Goal: Task Accomplishment & Management: Manage account settings

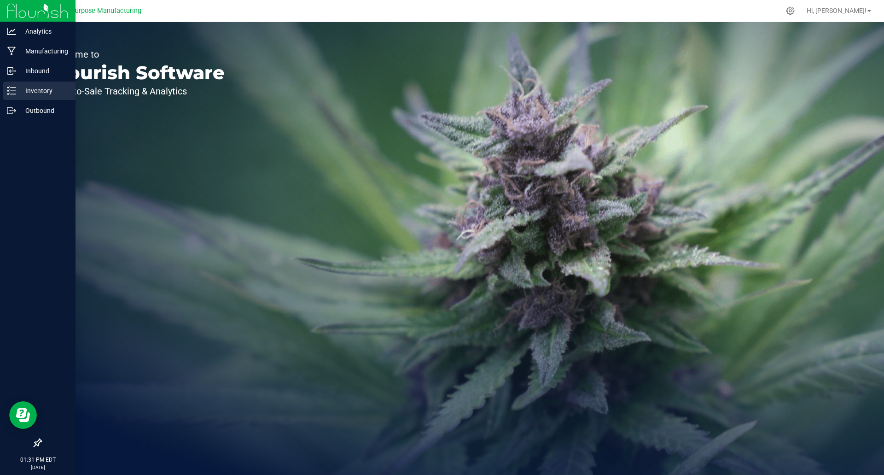
click at [31, 95] on p "Inventory" at bounding box center [43, 90] width 55 height 11
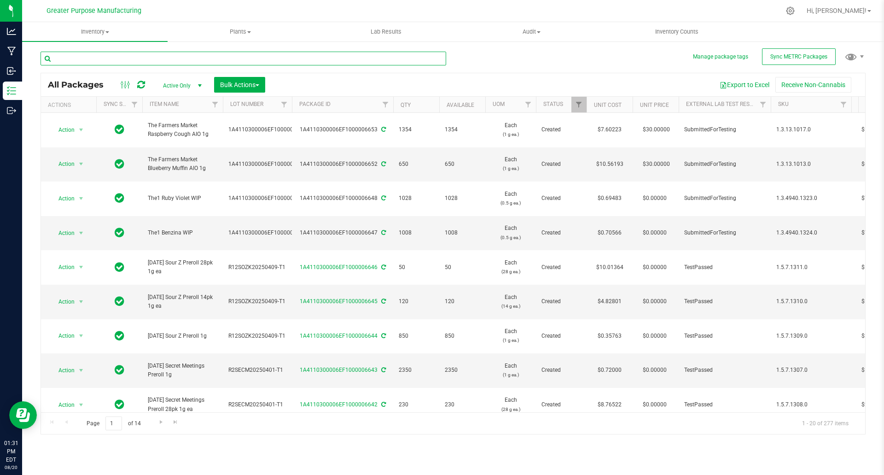
click at [175, 58] on input "text" at bounding box center [244, 59] width 406 height 14
type input "6616"
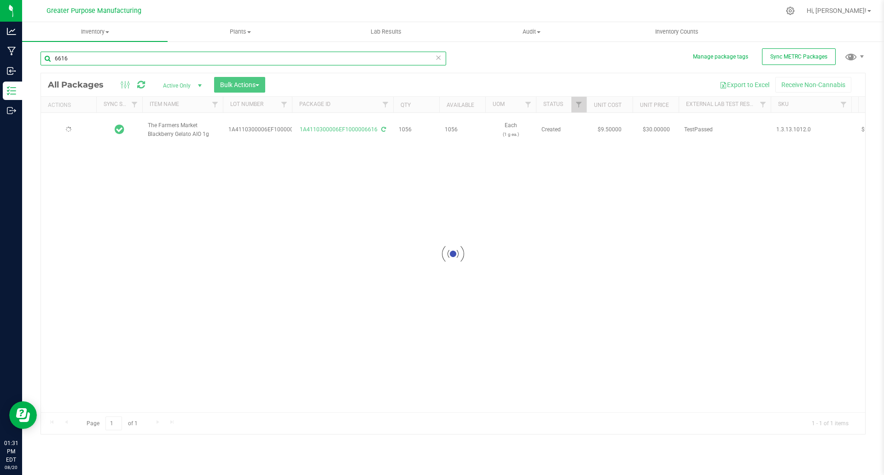
type input "[DATE]"
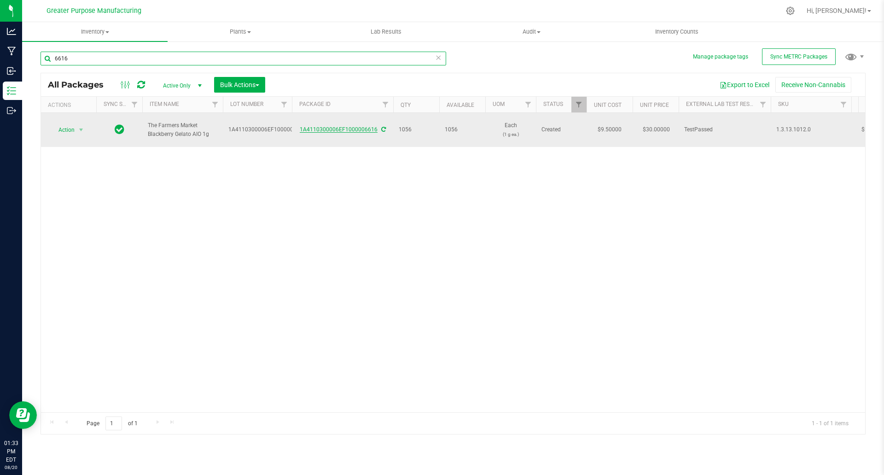
type input "6616"
click at [348, 126] on link "1A4110300006EF1000006616" at bounding box center [339, 129] width 78 height 6
click at [346, 128] on link "1A4110300006EF1000006616" at bounding box center [339, 129] width 78 height 6
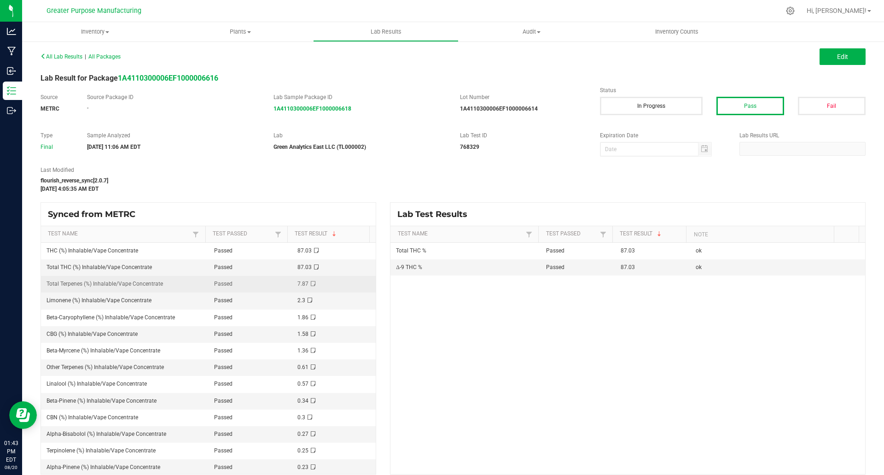
click at [333, 281] on td "7.87" at bounding box center [334, 284] width 84 height 17
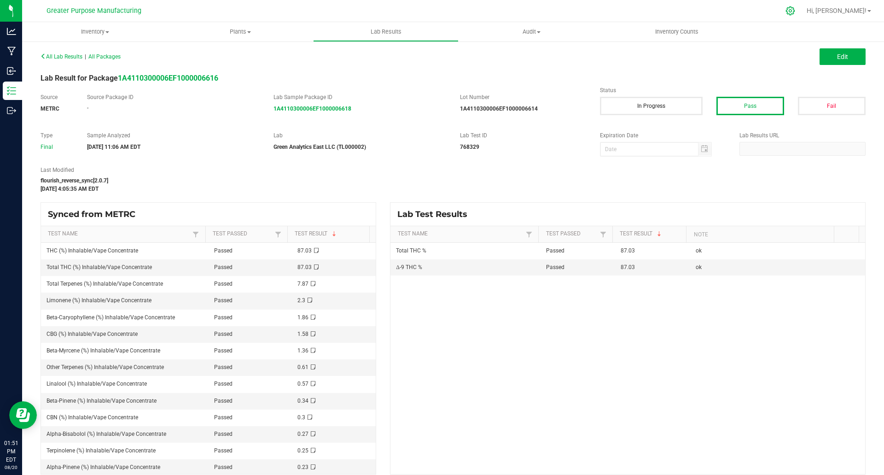
click at [795, 13] on icon at bounding box center [790, 11] width 10 height 10
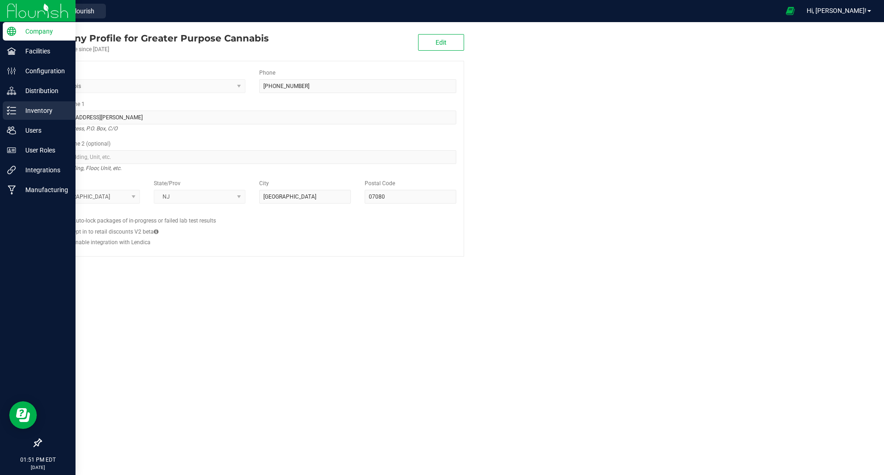
click at [41, 110] on p "Inventory" at bounding box center [43, 110] width 55 height 11
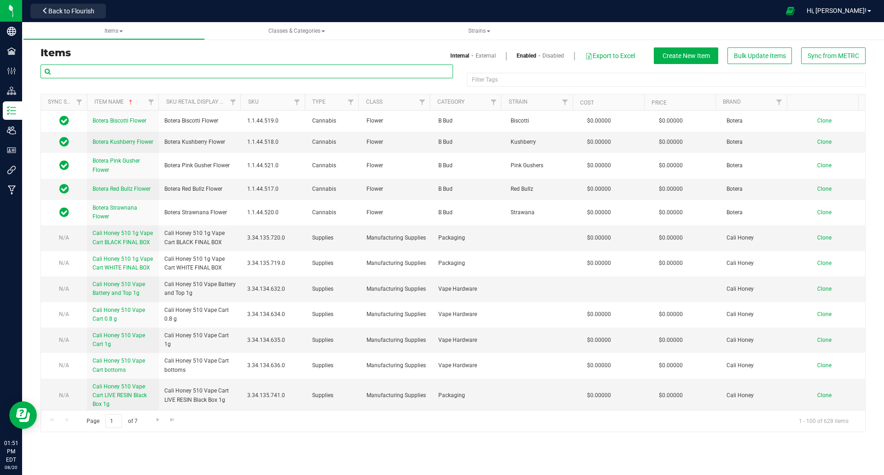
click at [368, 71] on input "text" at bounding box center [247, 71] width 412 height 14
paste input "Jewish Sauce Boss Purple Thai Live Resin AIO Vape 2g"
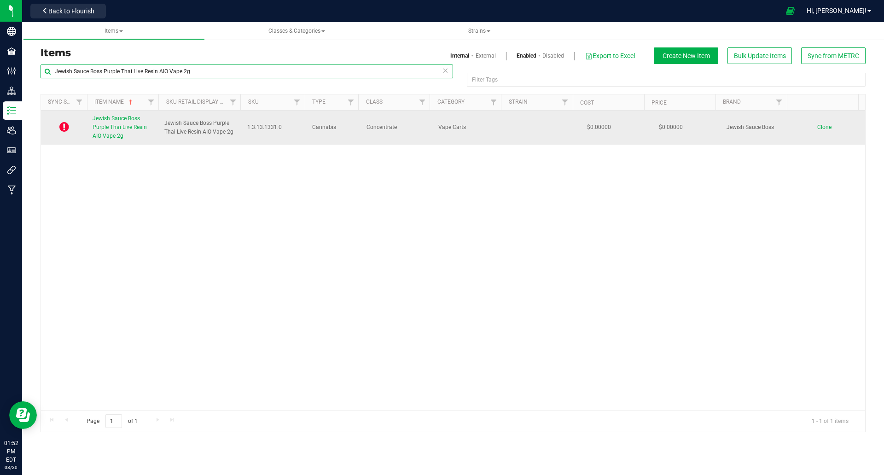
type input "Jewish Sauce Boss Purple Thai Live Resin AIO Vape 2g"
click at [114, 129] on span "Jewish Sauce Boss Purple Thai Live Resin AIO Vape 2g" at bounding box center [120, 127] width 54 height 24
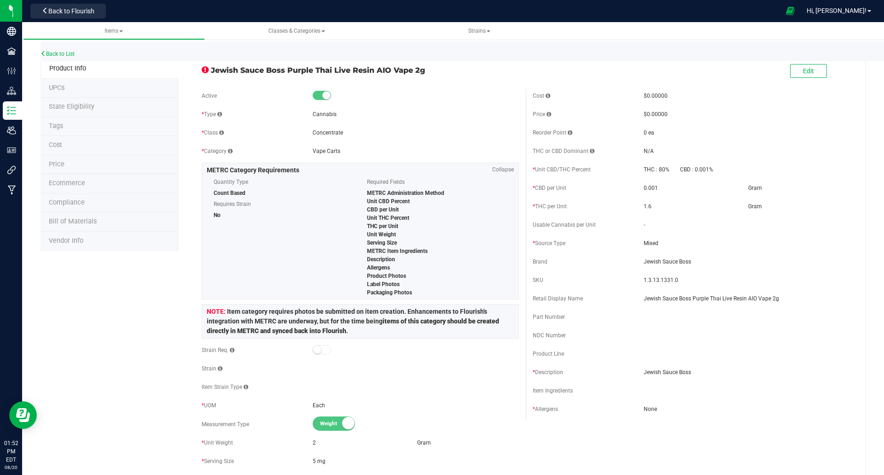
click at [75, 106] on span "State Eligibility" at bounding box center [72, 107] width 46 height 8
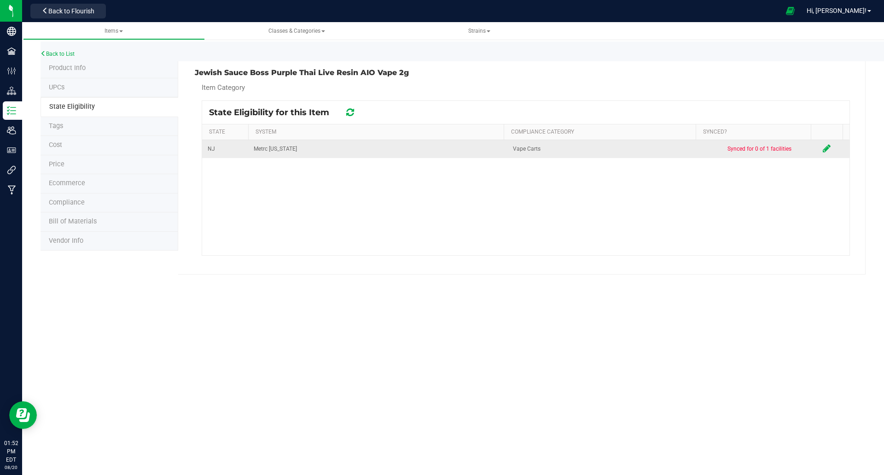
click at [823, 150] on icon at bounding box center [827, 148] width 8 height 9
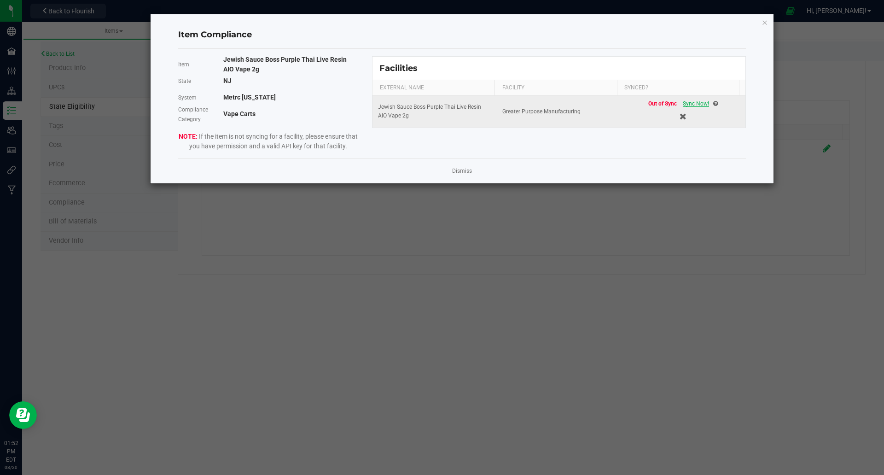
click at [690, 101] on span "Sync Now!" at bounding box center [696, 103] width 26 height 6
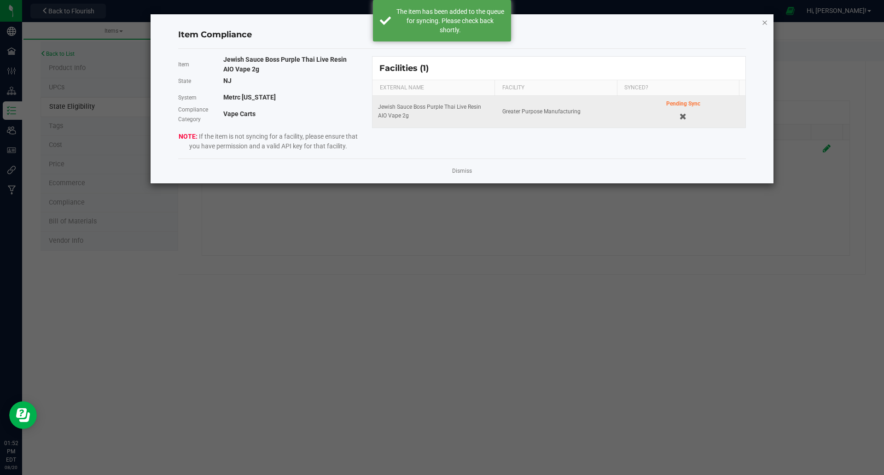
click at [767, 23] on icon "Close modal" at bounding box center [764, 22] width 6 height 11
